Goal: Transaction & Acquisition: Download file/media

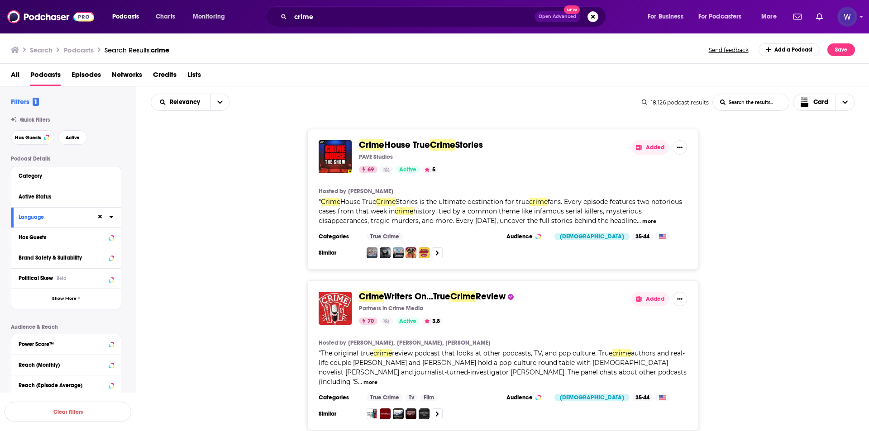
drag, startPoint x: 785, startPoint y: 23, endPoint x: 766, endPoint y: 42, distance: 26.9
drag, startPoint x: 766, startPoint y: 42, endPoint x: 853, endPoint y: 20, distance: 89.6
click at [859, 23] on div "Podcasts Charts Monitoring crime Open Advanced New For Business For Podcasters …" at bounding box center [434, 16] width 869 height 33
click at [851, 19] on img "Logged in as realitymarble" at bounding box center [847, 17] width 20 height 20
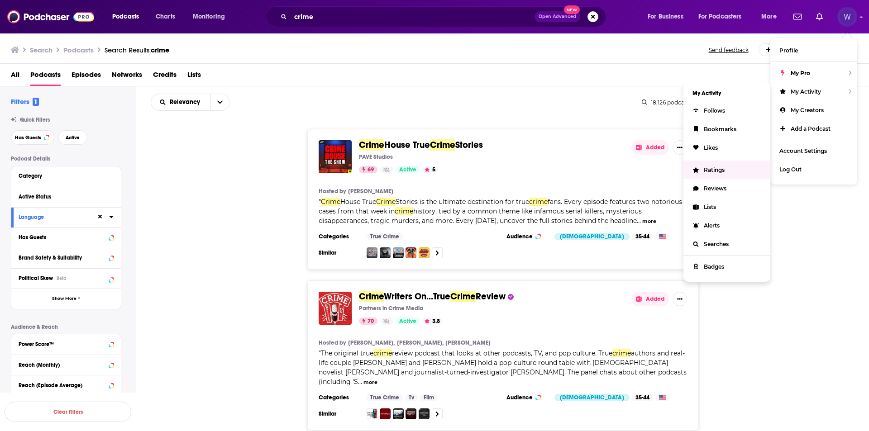
click at [736, 183] on link "Reviews" at bounding box center [726, 188] width 87 height 19
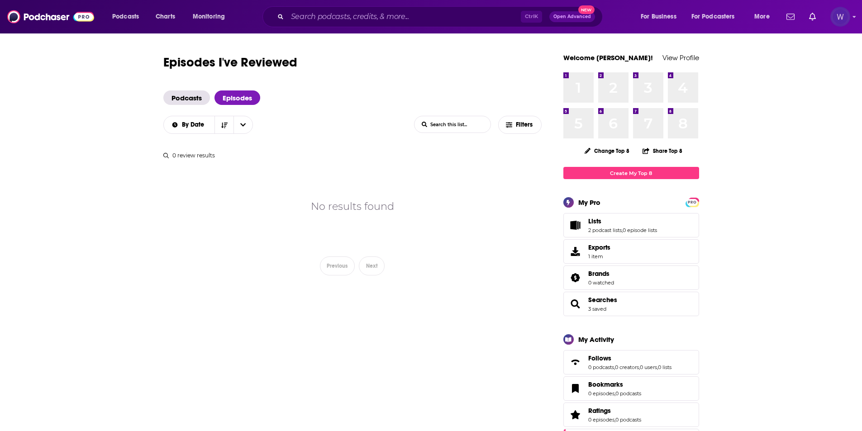
click at [847, 19] on img "Logged in as realitymarble" at bounding box center [840, 17] width 20 height 20
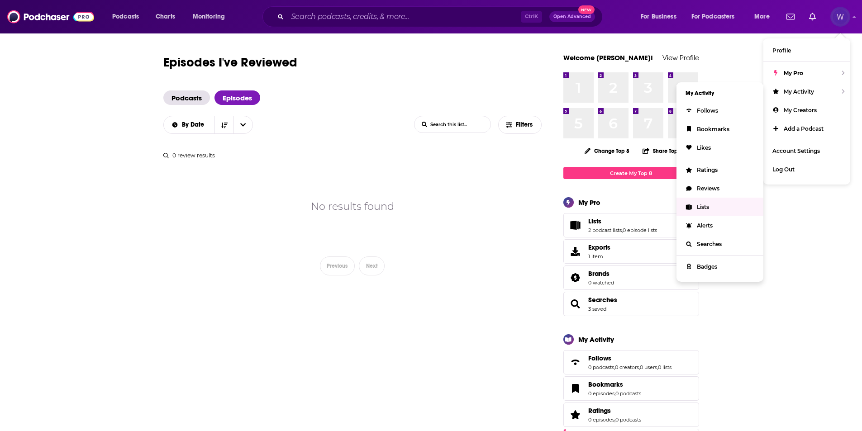
click at [725, 210] on link "Lists" at bounding box center [720, 207] width 87 height 19
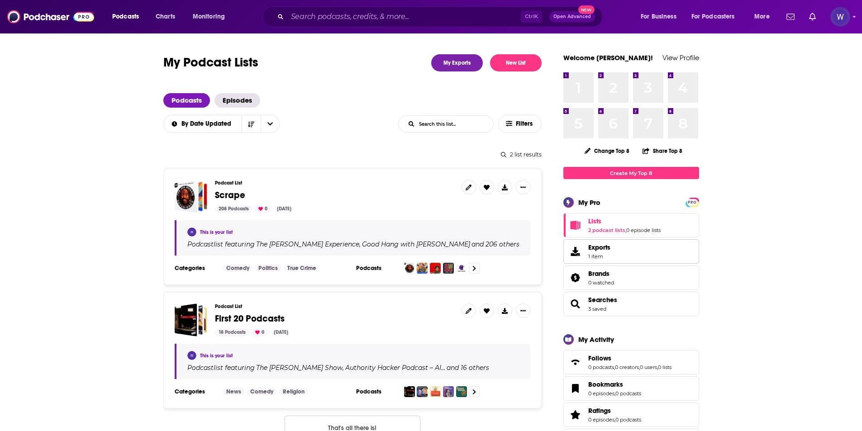
click at [611, 241] on link "Exports 1 item" at bounding box center [631, 251] width 136 height 24
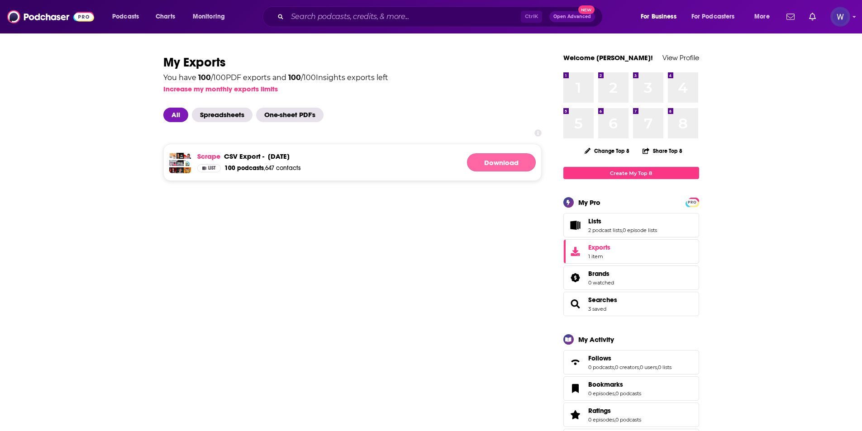
click at [505, 166] on link "Download" at bounding box center [501, 162] width 69 height 18
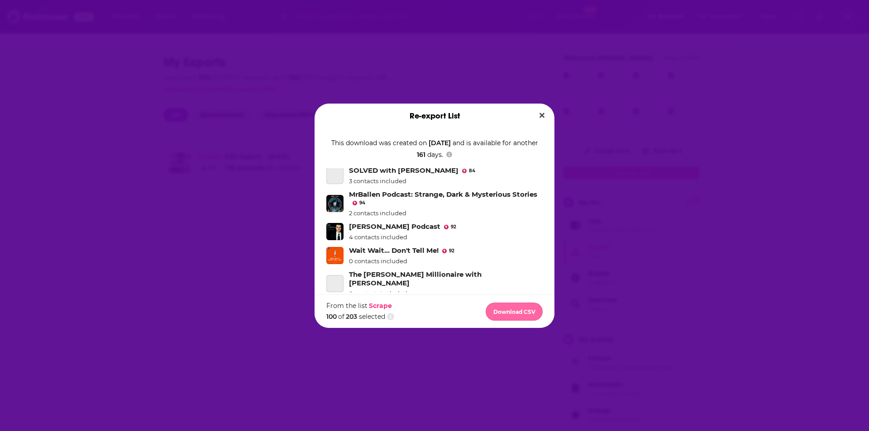
scroll to position [498, 0]
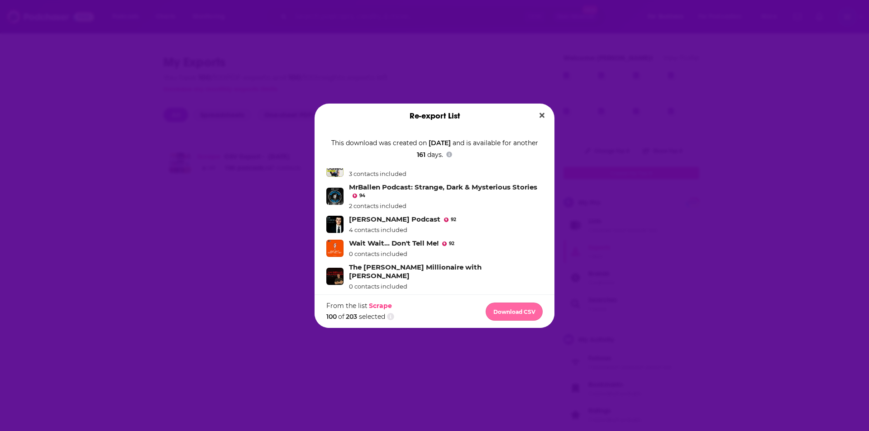
click at [529, 312] on button "Download CSV" at bounding box center [514, 312] width 57 height 18
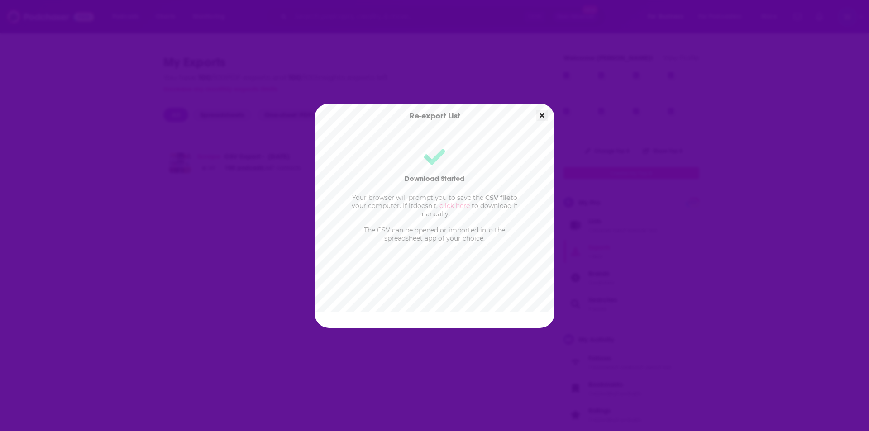
click at [540, 116] on icon "Close" at bounding box center [541, 115] width 5 height 5
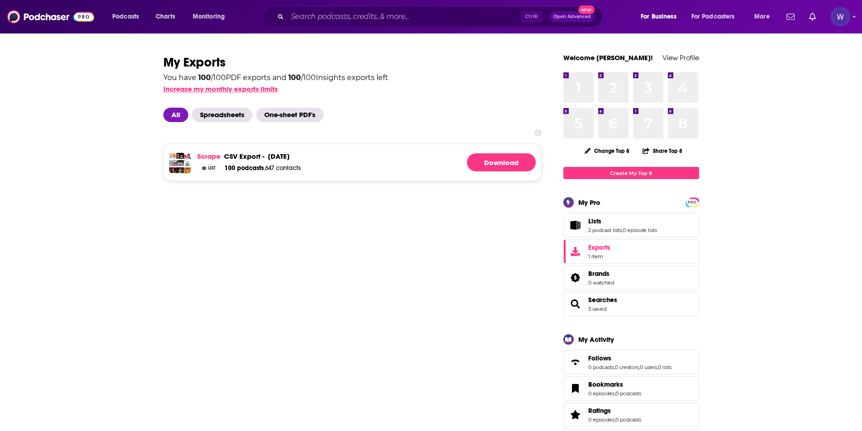
click at [252, 85] on button "Increase my monthly exports limits" at bounding box center [220, 89] width 114 height 9
